Goal: Find specific page/section: Find specific page/section

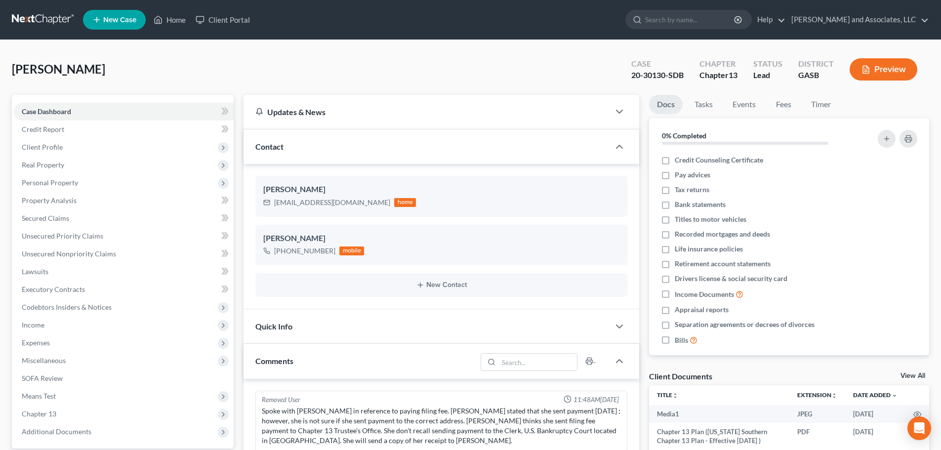
select select "0"
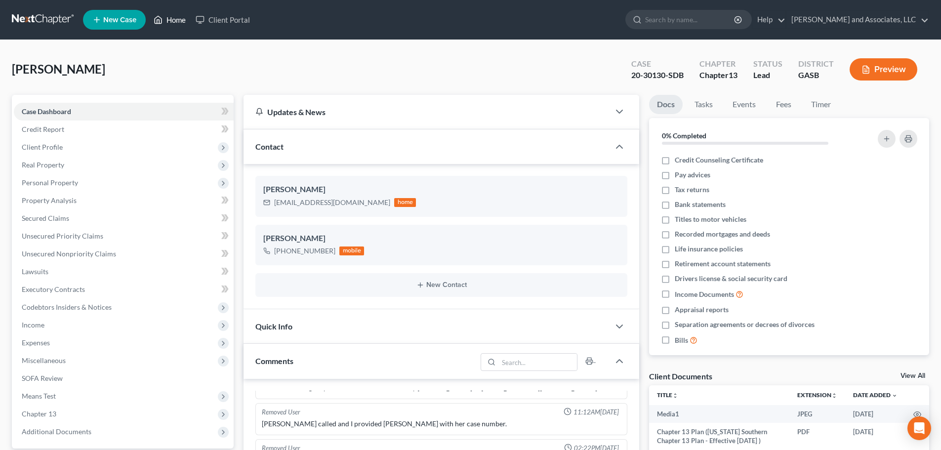
click at [173, 21] on link "Home" at bounding box center [170, 20] width 42 height 18
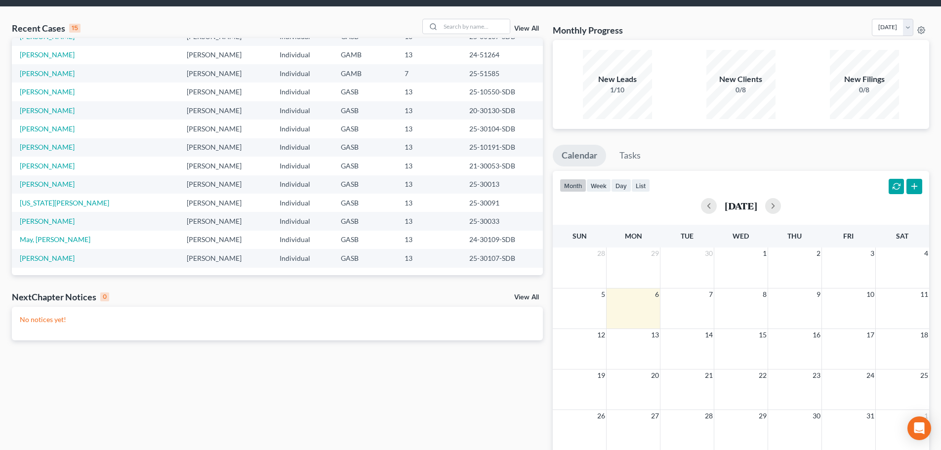
scroll to position [49, 0]
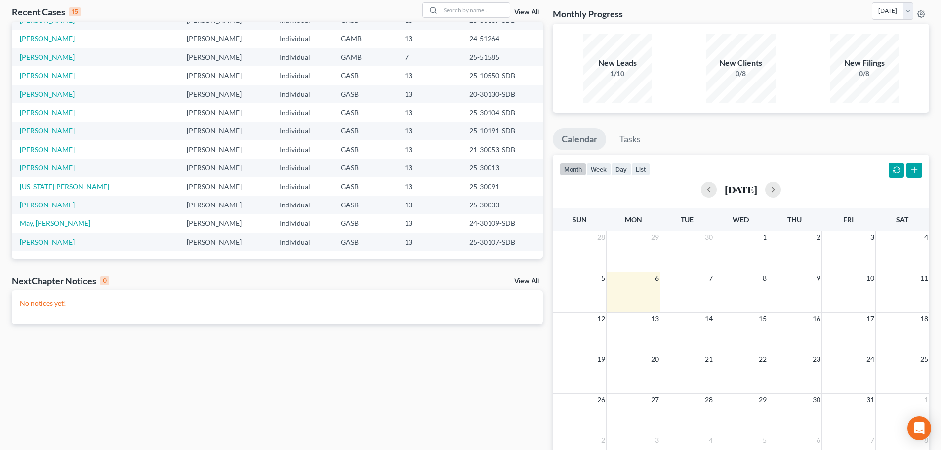
click at [42, 241] on link "[PERSON_NAME]" at bounding box center [47, 242] width 55 height 8
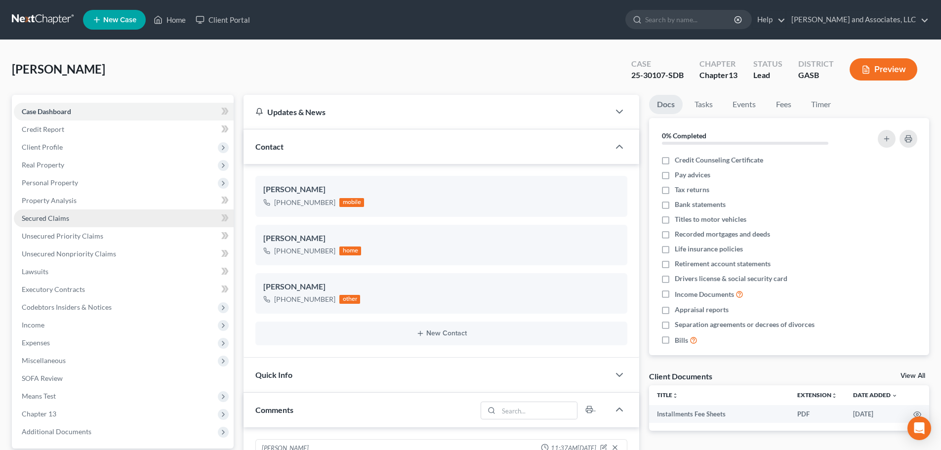
scroll to position [277, 0]
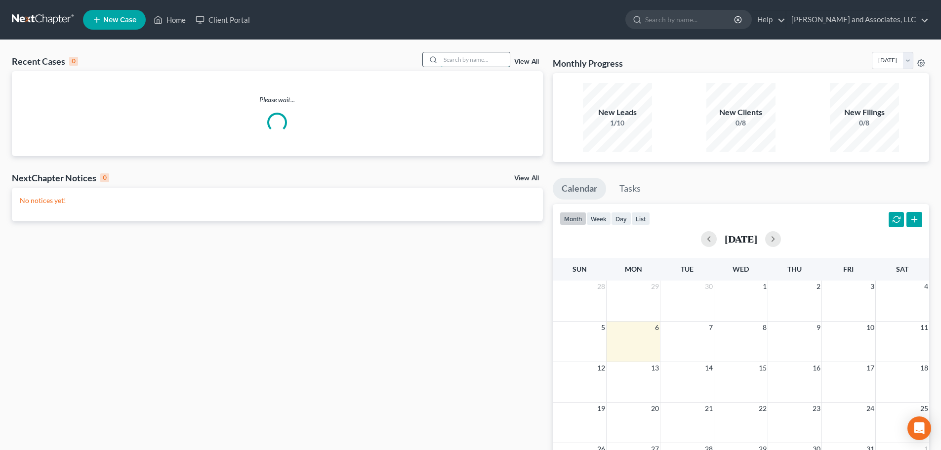
click at [448, 62] on input "search" at bounding box center [475, 59] width 69 height 14
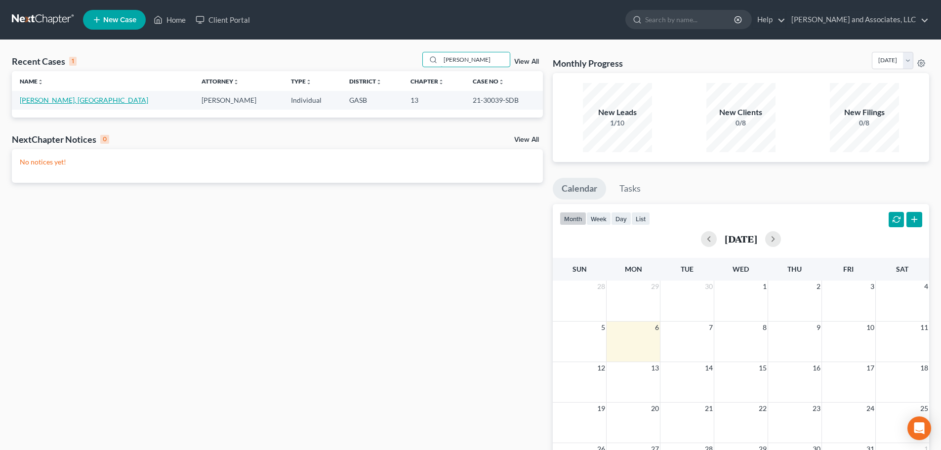
type input "strickland"
click at [53, 99] on link "Strickland, Makaleika" at bounding box center [84, 100] width 128 height 8
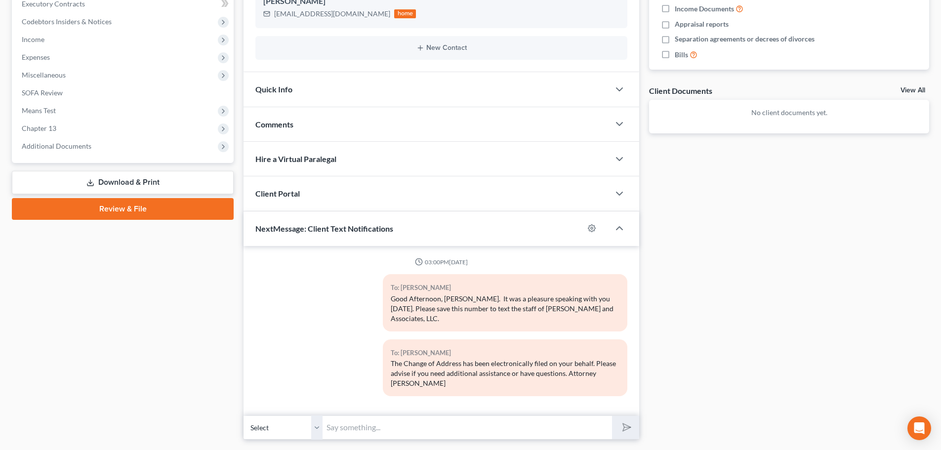
scroll to position [296, 0]
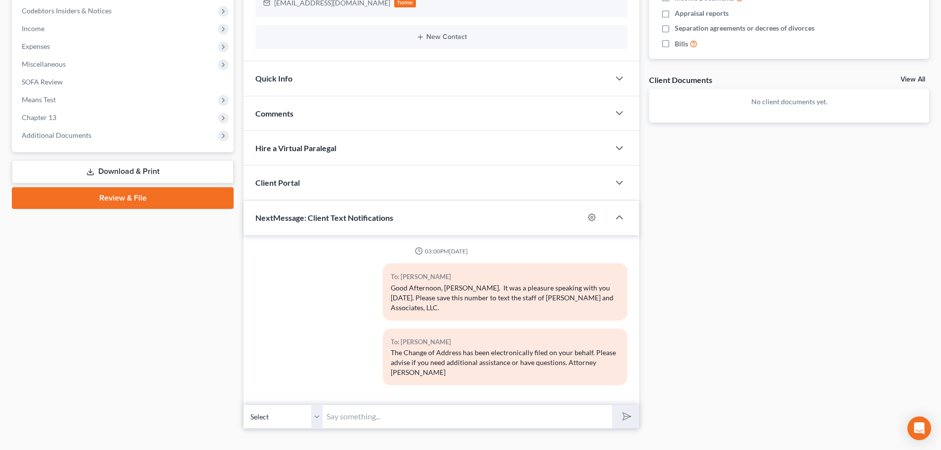
click at [348, 417] on input "text" at bounding box center [467, 417] width 289 height 24
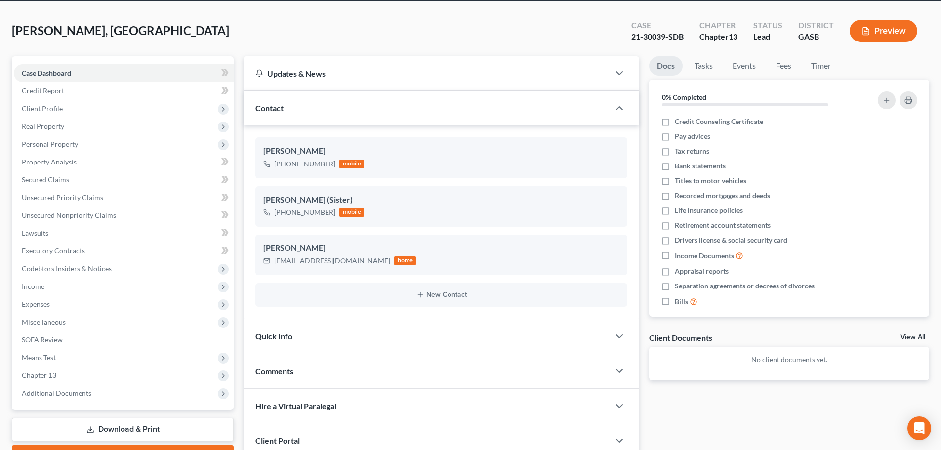
scroll to position [0, 0]
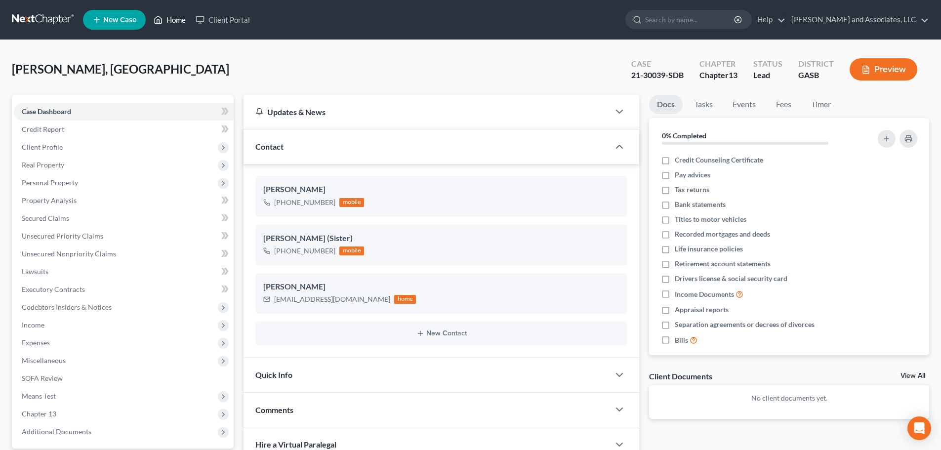
click at [168, 21] on link "Home" at bounding box center [170, 20] width 42 height 18
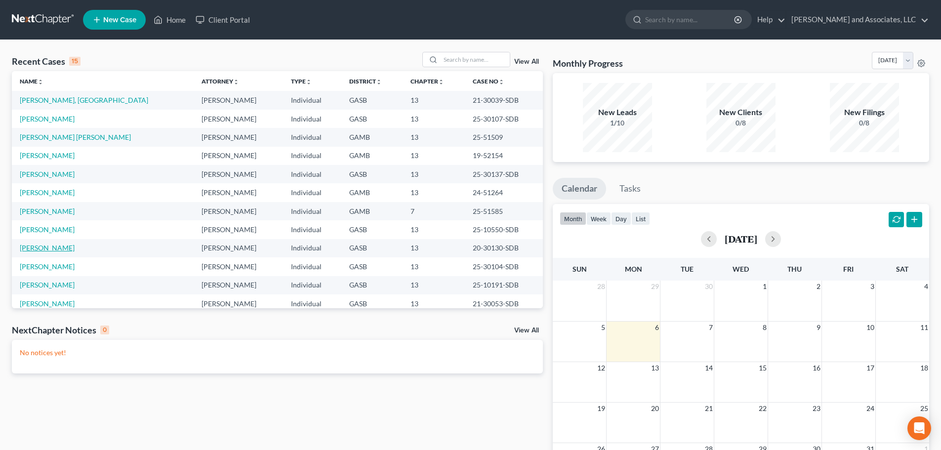
click at [36, 247] on link "[PERSON_NAME]" at bounding box center [47, 248] width 55 height 8
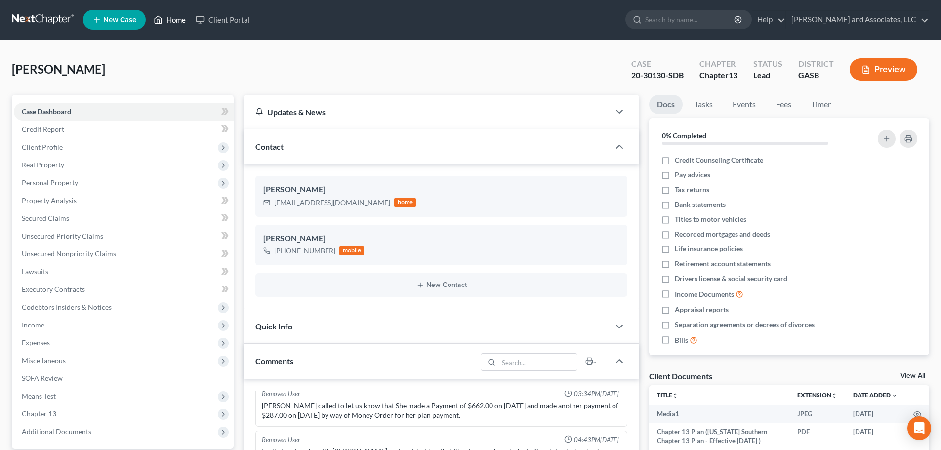
click at [175, 20] on link "Home" at bounding box center [170, 20] width 42 height 18
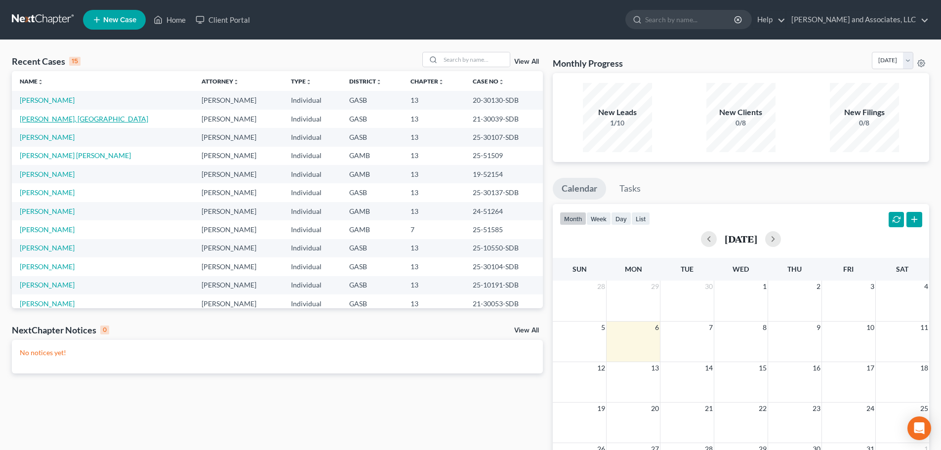
click at [71, 118] on link "Strickland, Makaleika" at bounding box center [84, 119] width 128 height 8
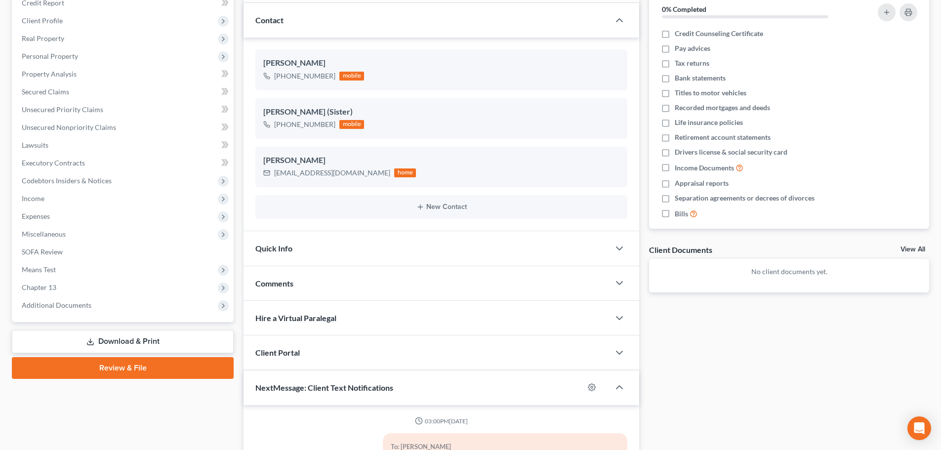
scroll to position [148, 0]
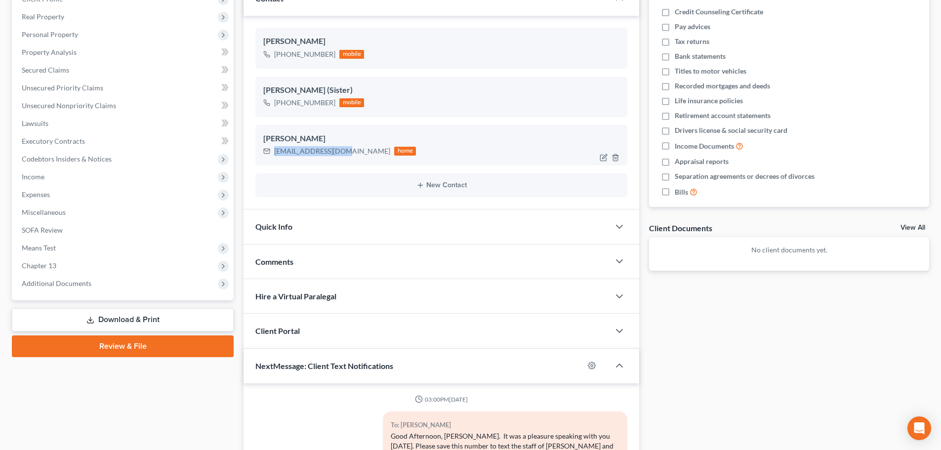
drag, startPoint x: 276, startPoint y: 151, endPoint x: 345, endPoint y: 156, distance: 69.8
click at [345, 156] on div "micca0723@yahoo.com" at bounding box center [332, 151] width 116 height 10
copy div "micca0723@yahoo.com"
